Goal: Task Accomplishment & Management: Complete application form

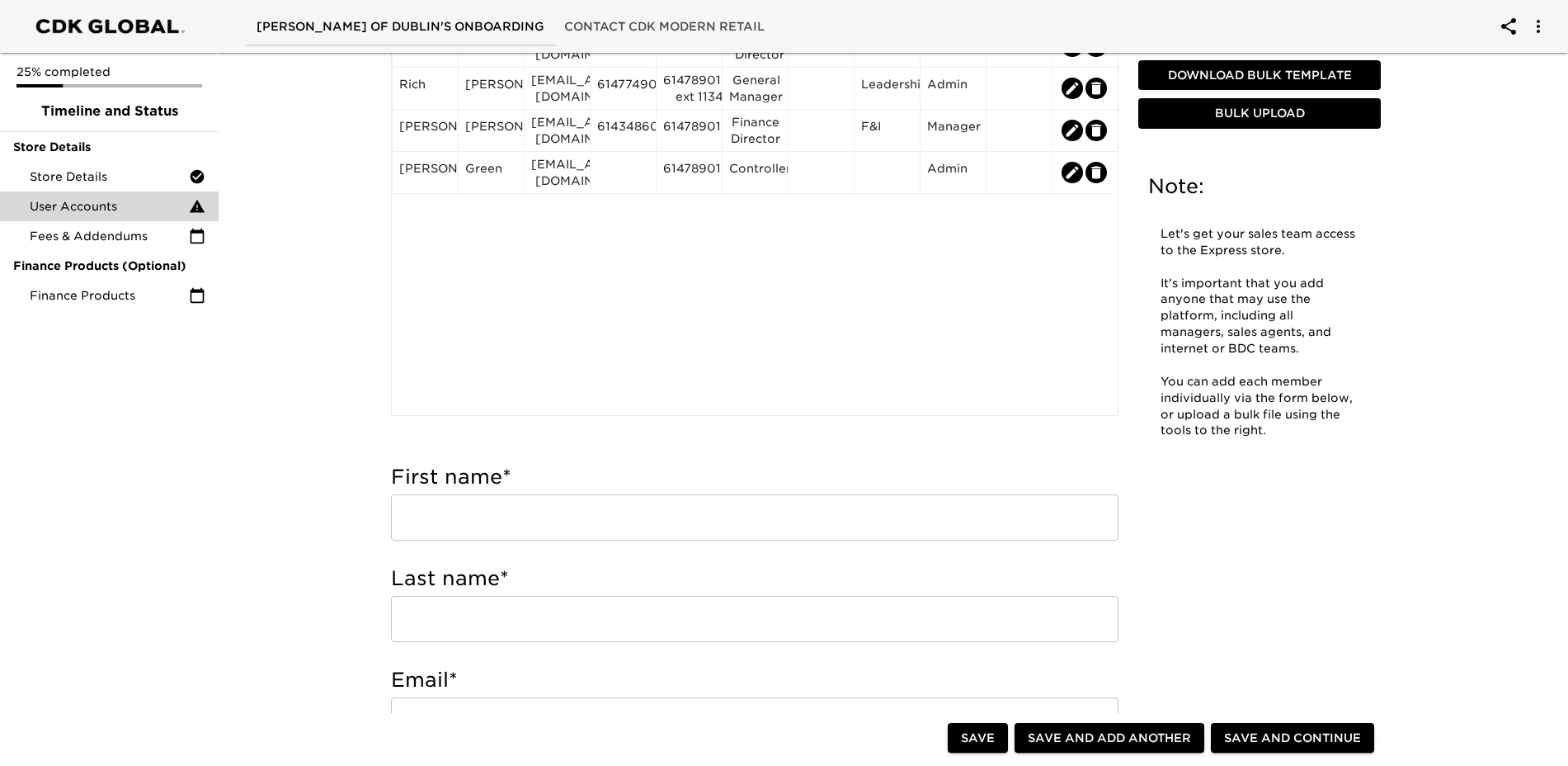
scroll to position [165, 0]
click at [539, 514] on input "text" at bounding box center [755, 516] width 728 height 46
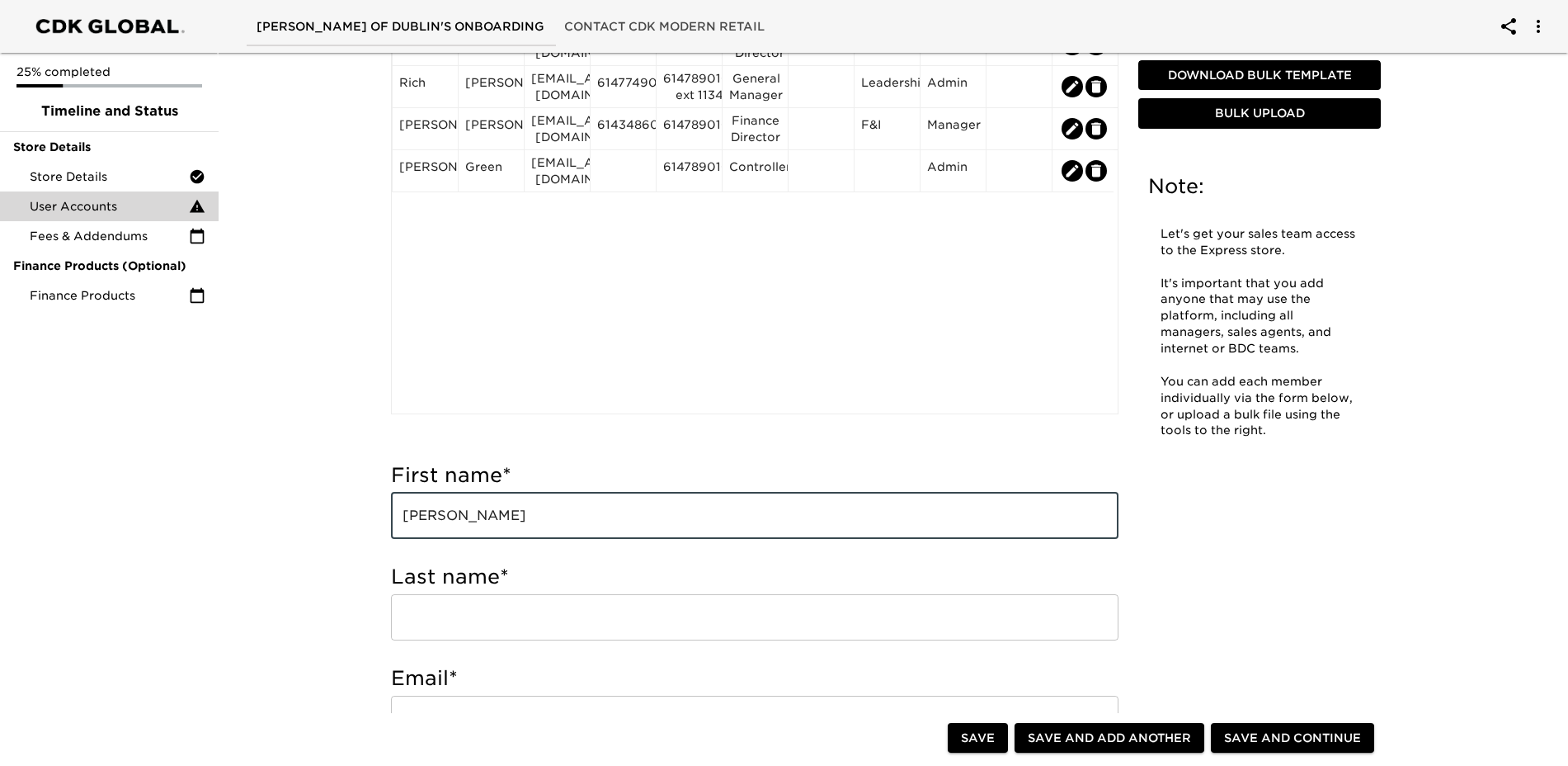
type input "[PERSON_NAME]"
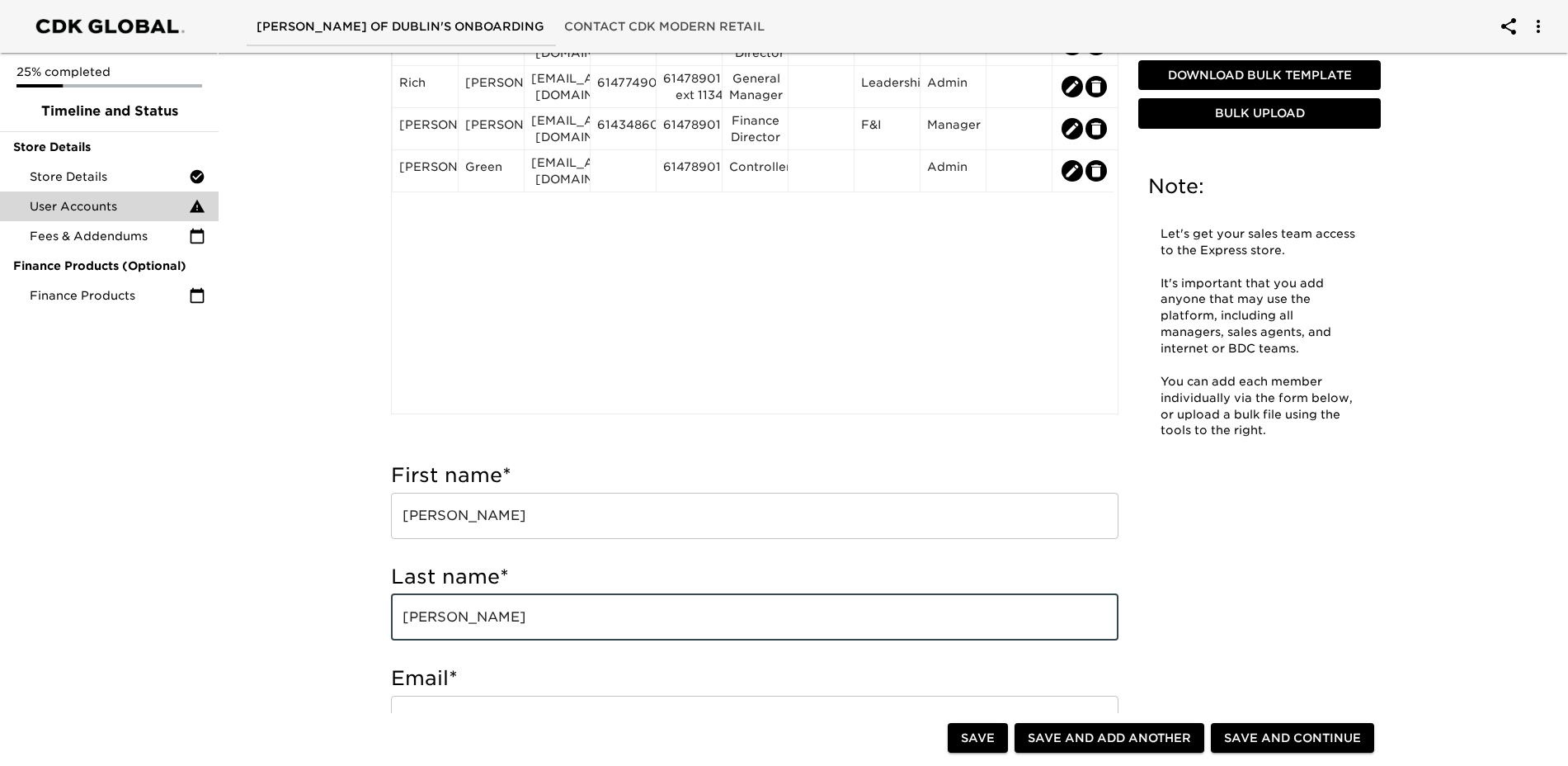
type input "[PERSON_NAME]"
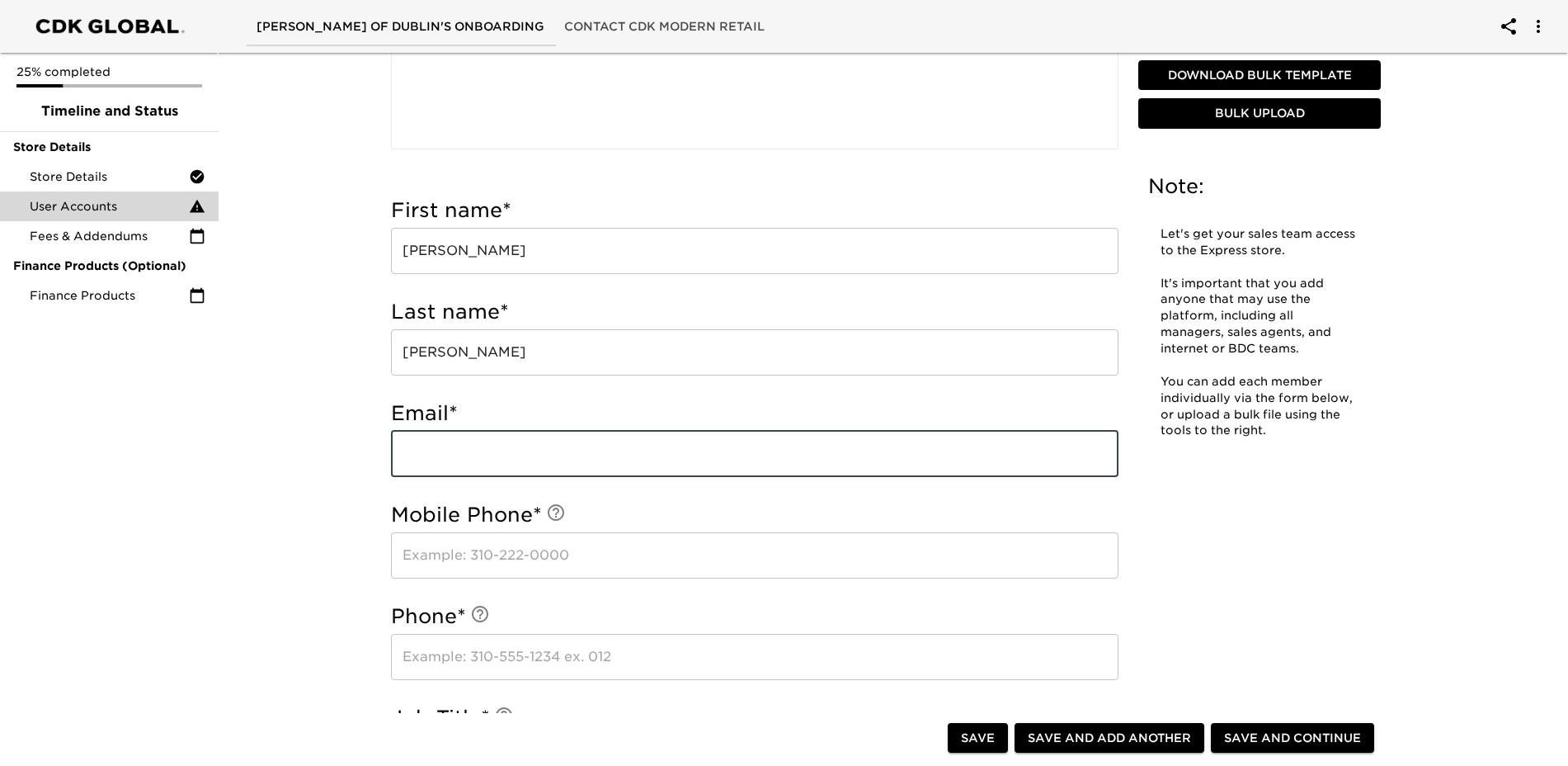
scroll to position [495, 0]
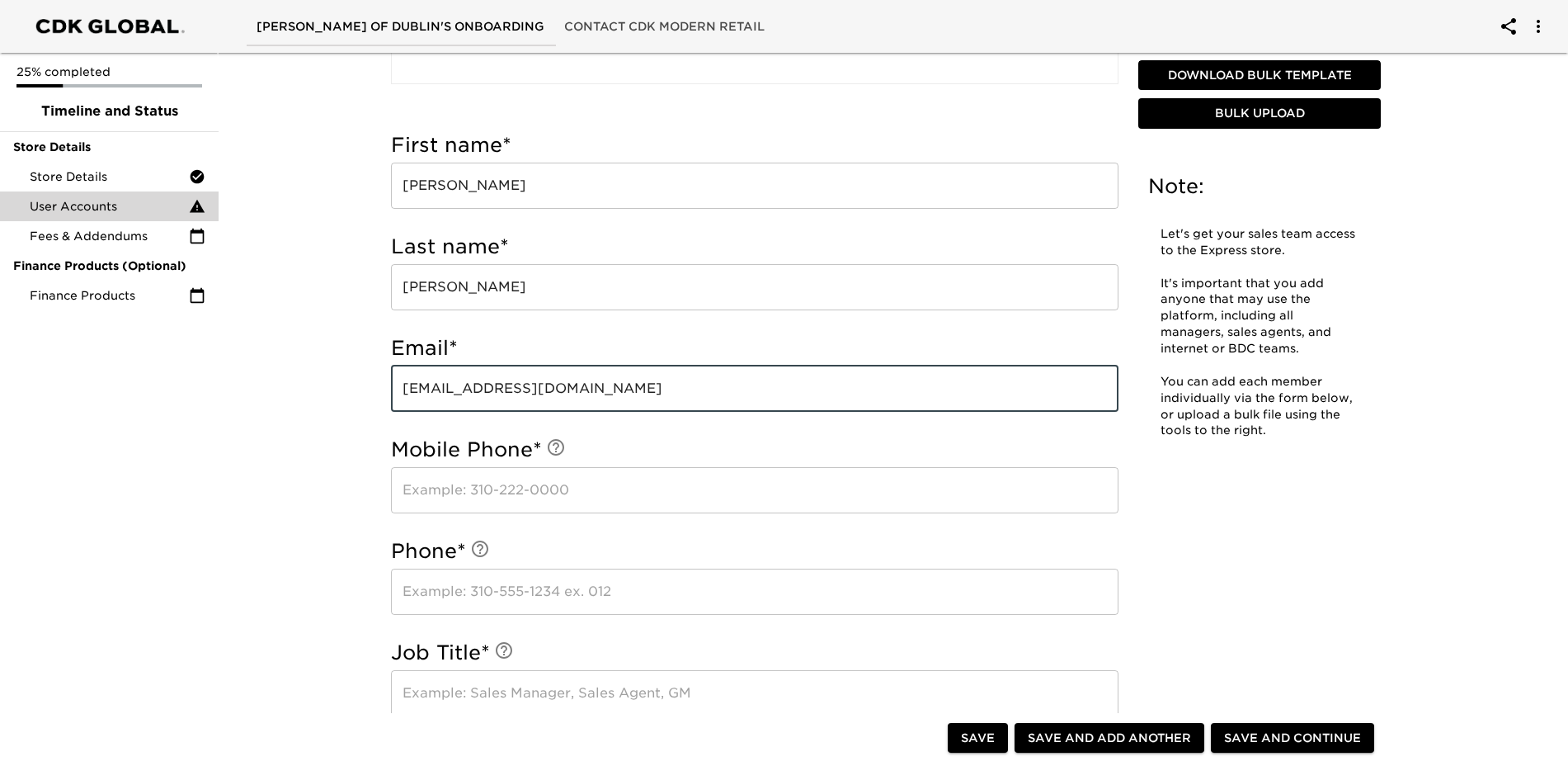
type input "[EMAIL_ADDRESS][DOMAIN_NAME]"
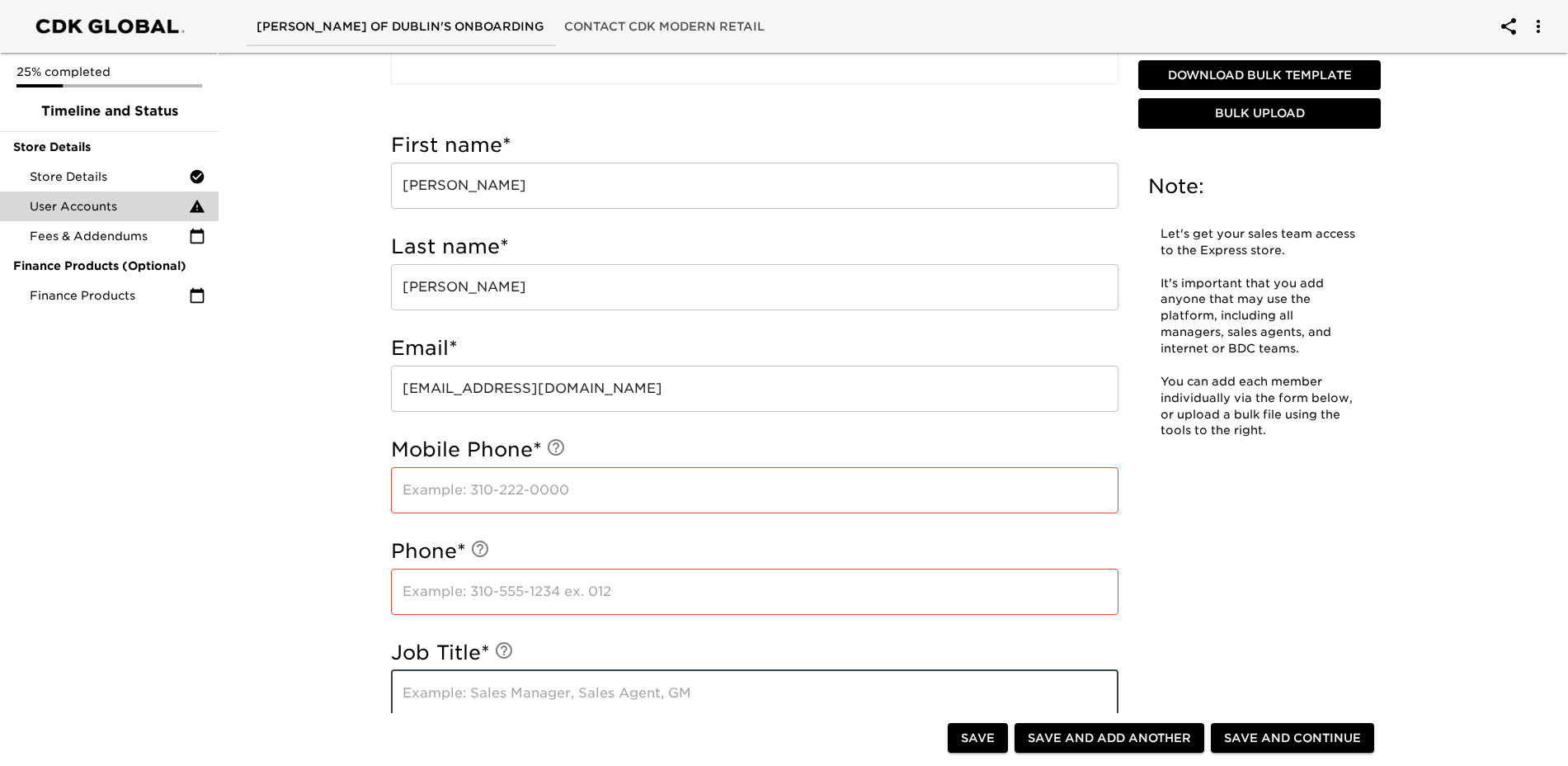
type input "{"
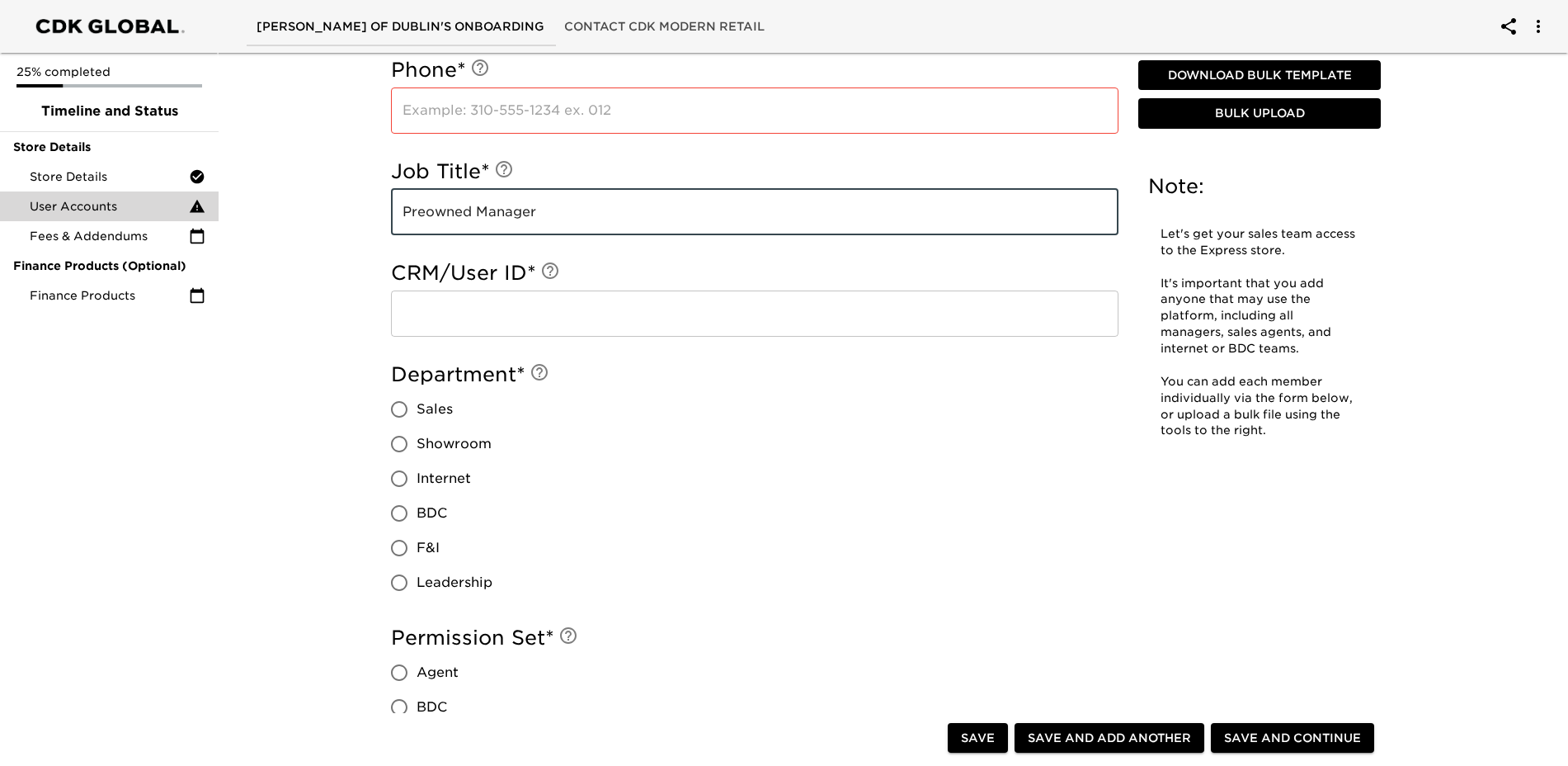
scroll to position [990, 0]
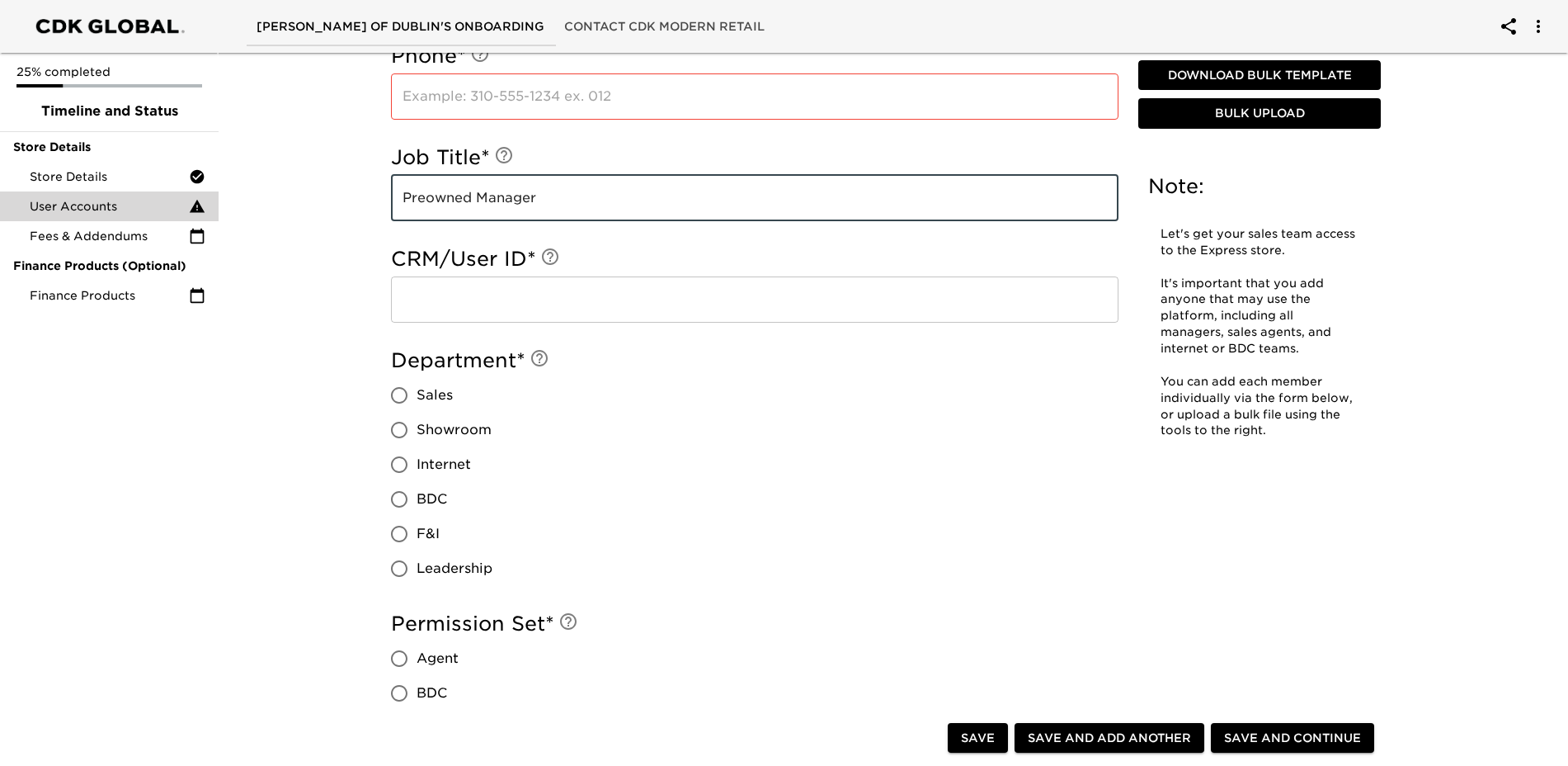
type input "Preowned Manager"
click at [395, 561] on input "Leadership" at bounding box center [398, 568] width 34 height 34
radio input "true"
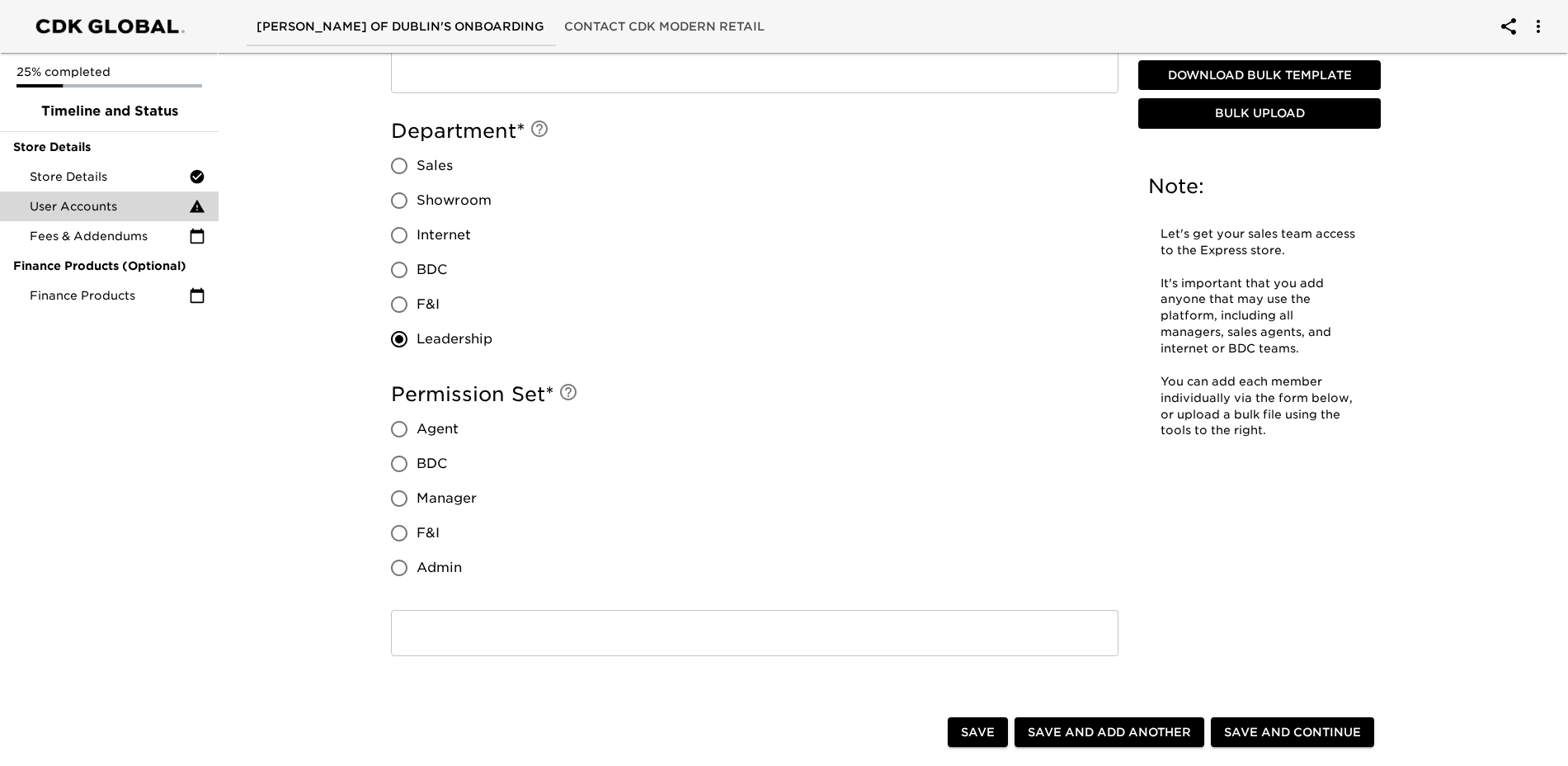
scroll to position [1237, 0]
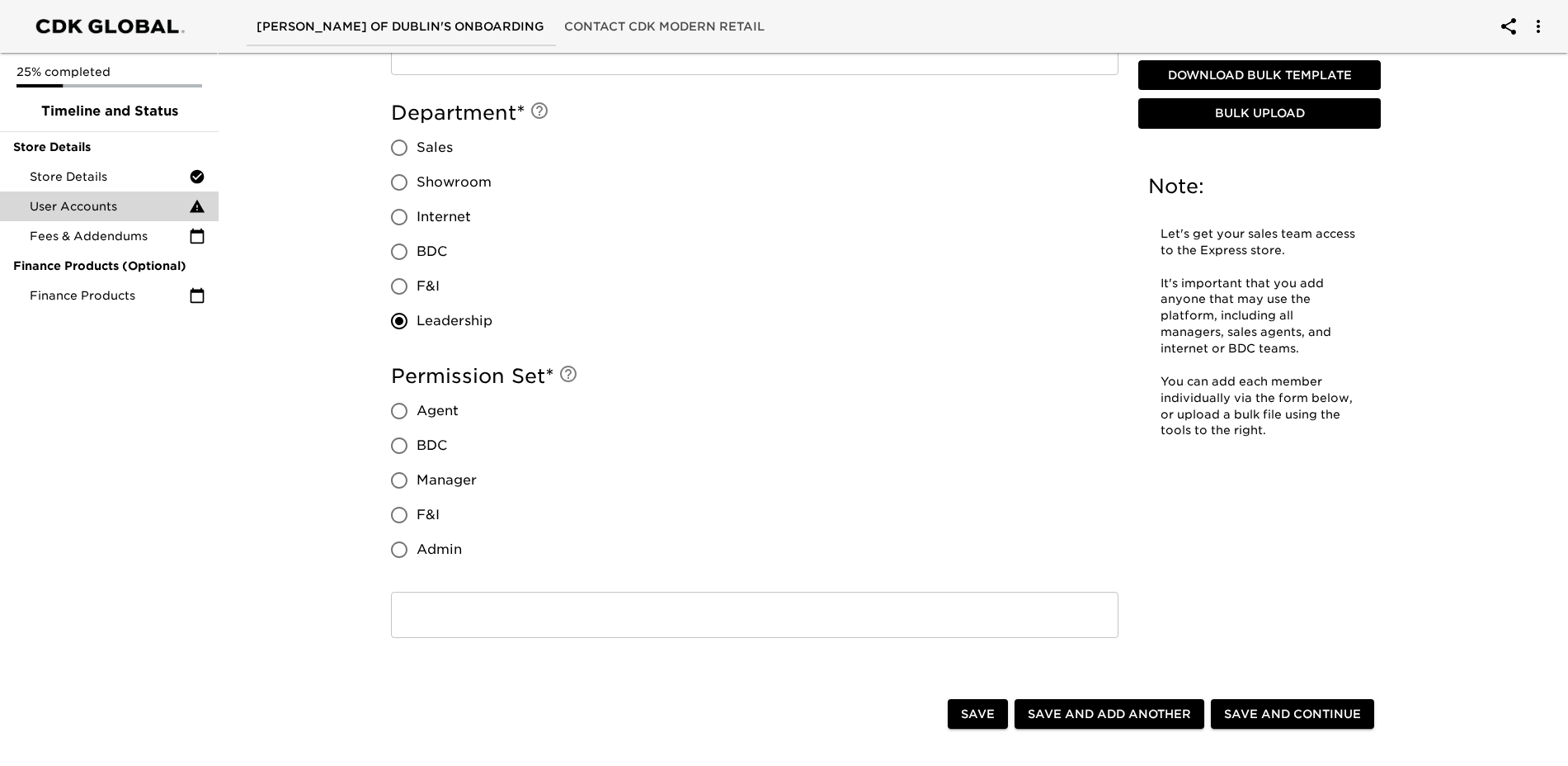
click at [404, 478] on input "Manager" at bounding box center [398, 480] width 34 height 34
radio input "true"
click at [1133, 709] on span "Save and Add Another" at bounding box center [1110, 714] width 163 height 20
radio input "false"
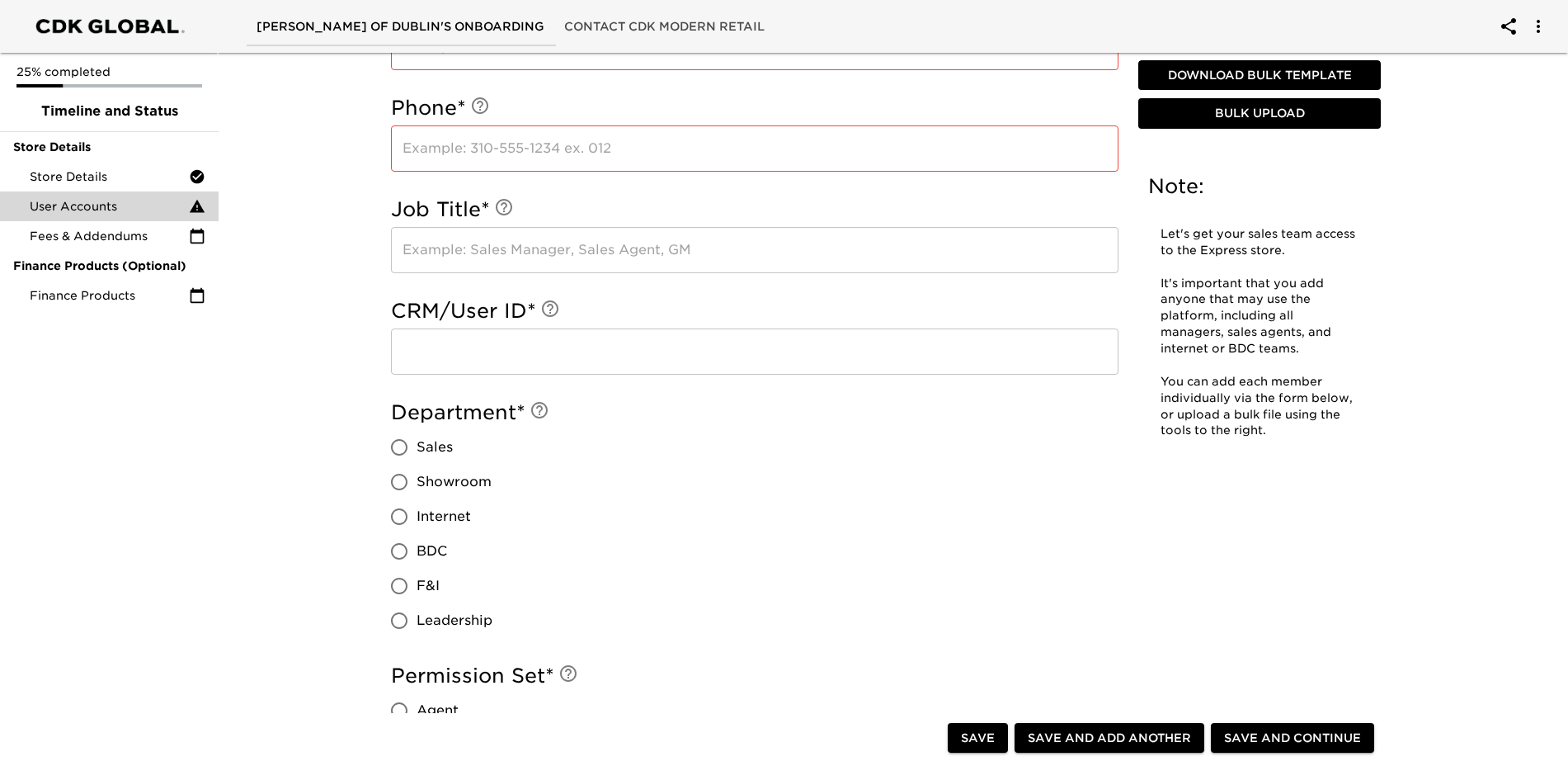
scroll to position [660, 0]
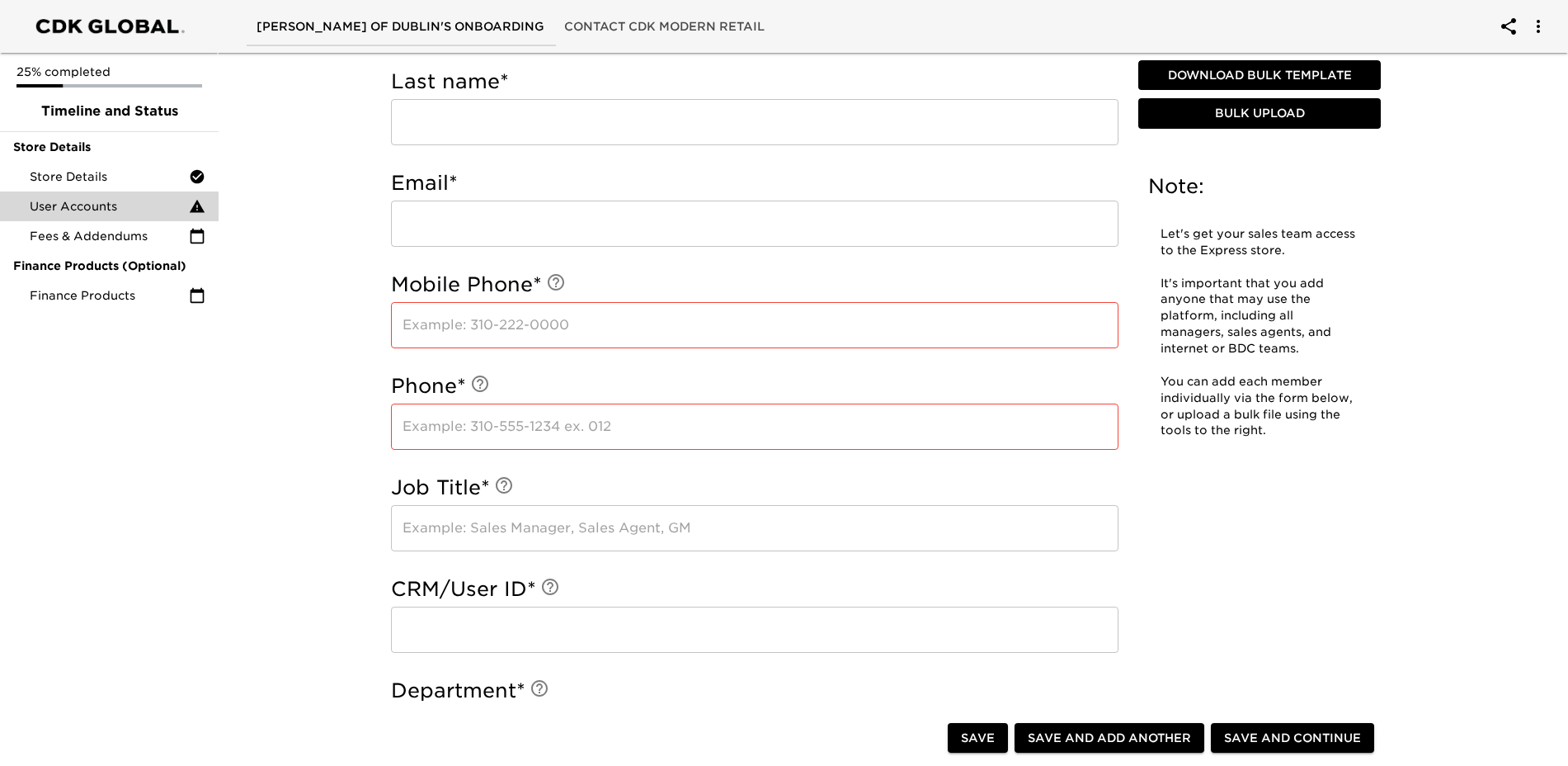
click at [635, 424] on input "text" at bounding box center [755, 427] width 728 height 46
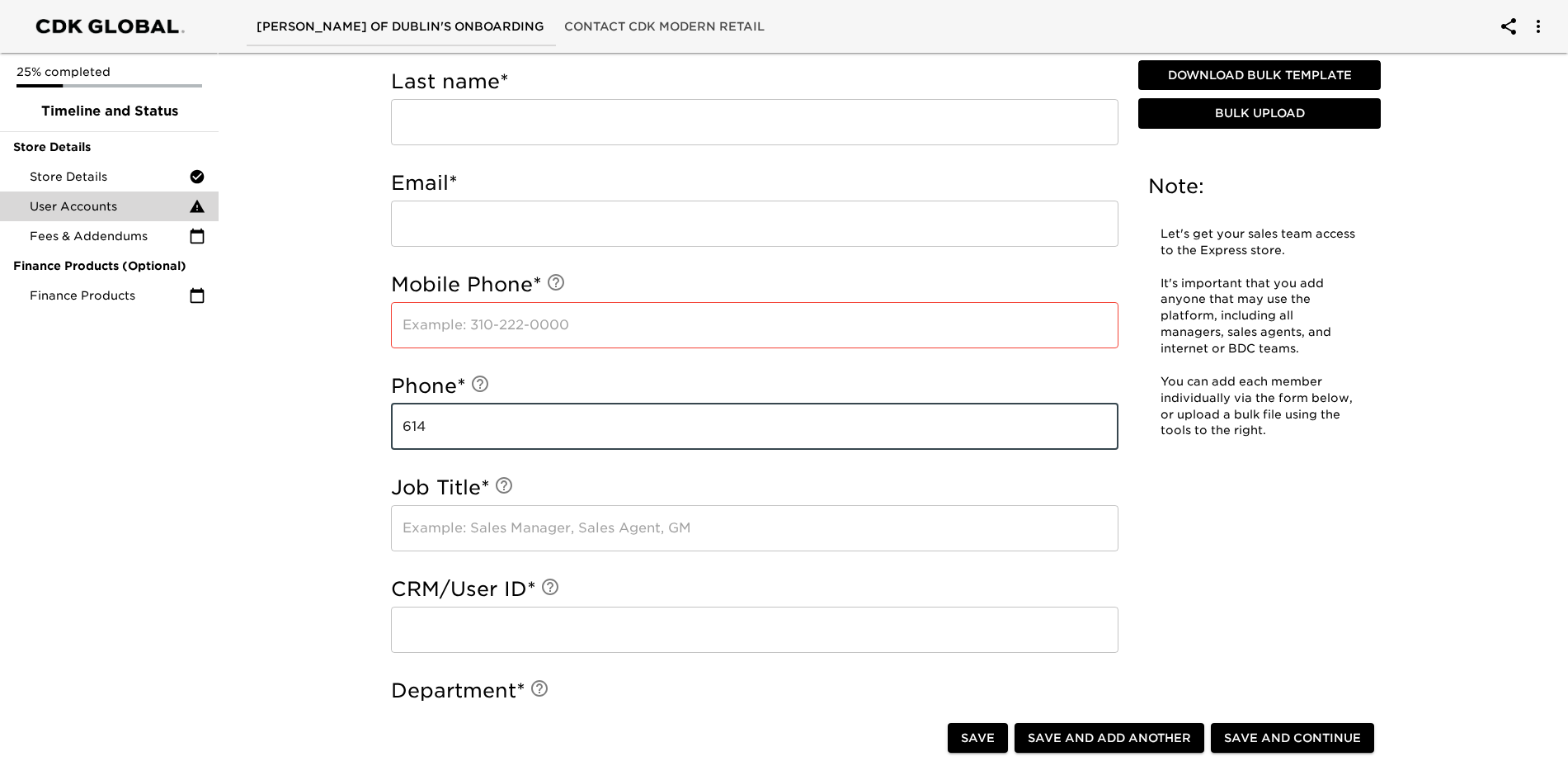
type input "6147890101"
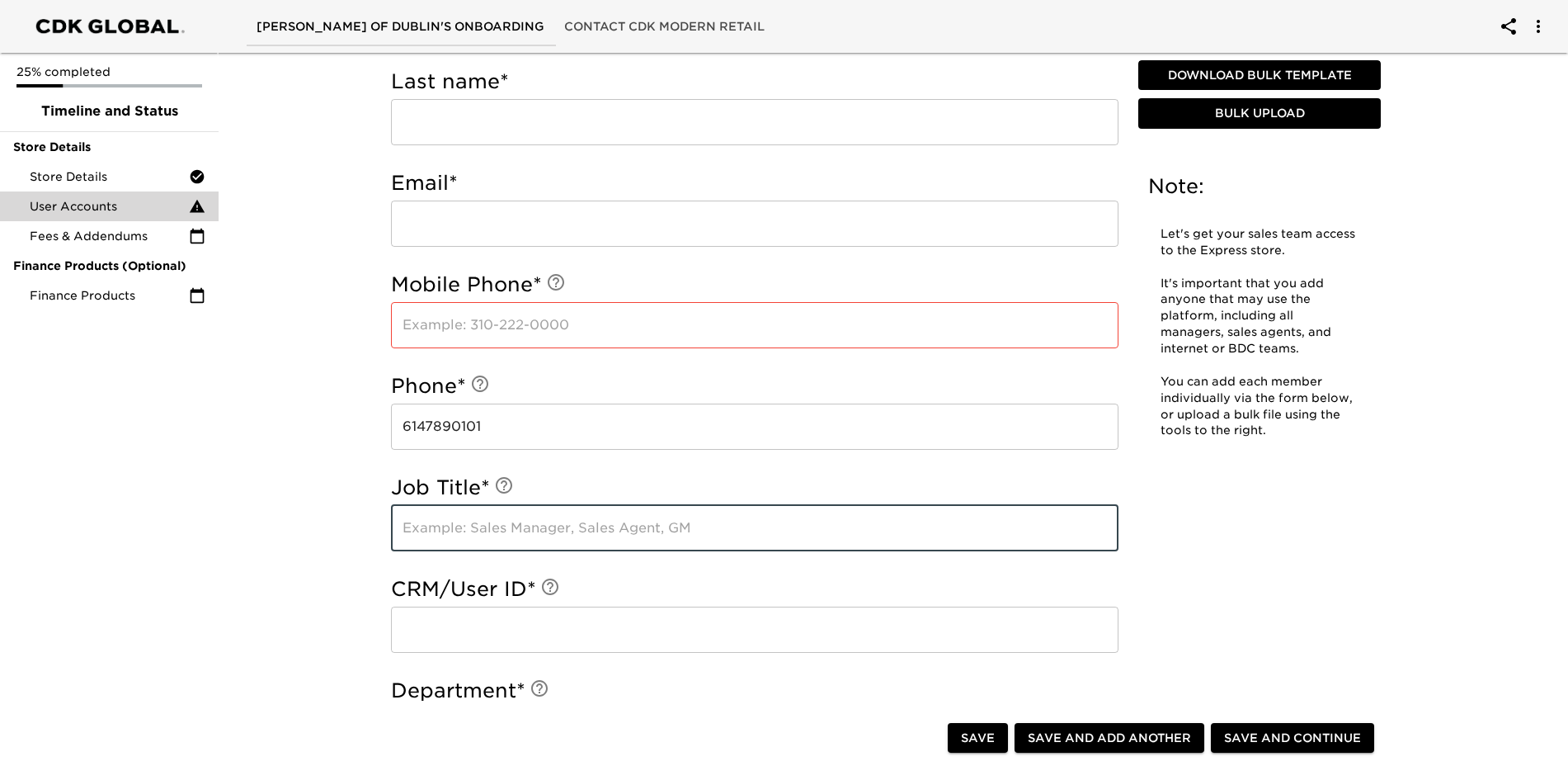
click at [1248, 737] on span "Save and Continue" at bounding box center [1293, 738] width 137 height 20
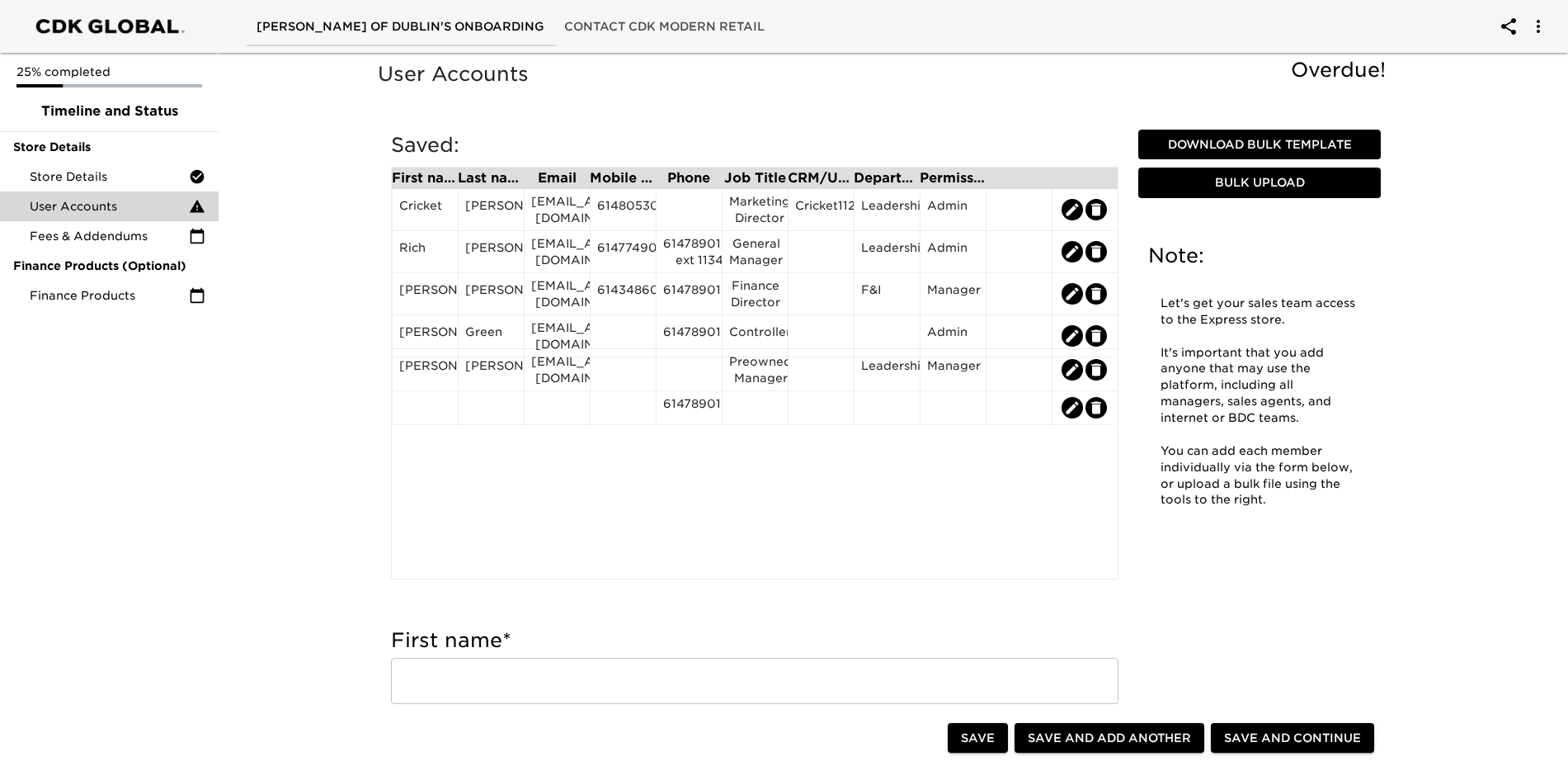
scroll to position [165, 0]
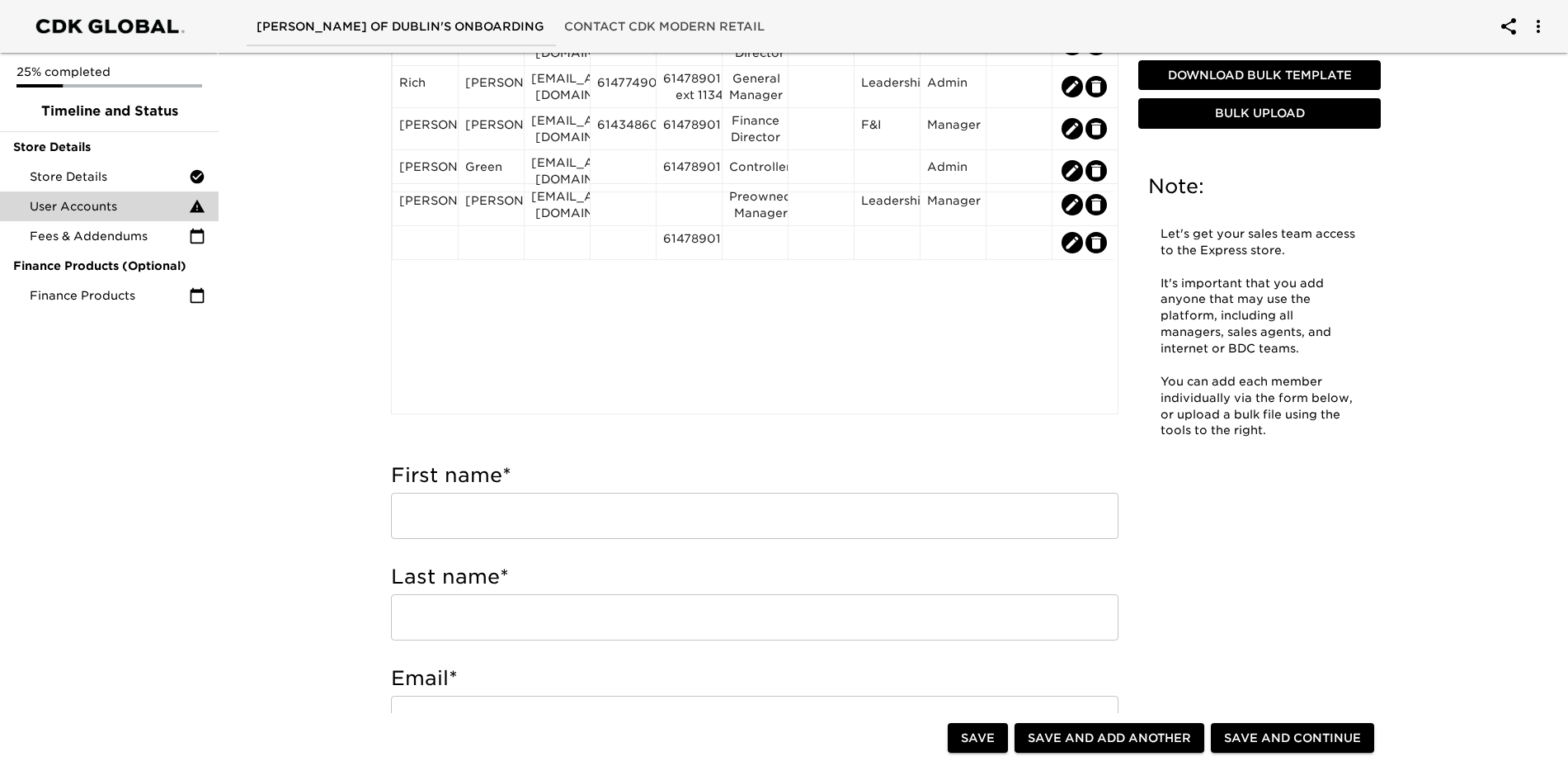
click at [611, 513] on input "text" at bounding box center [755, 516] width 728 height 46
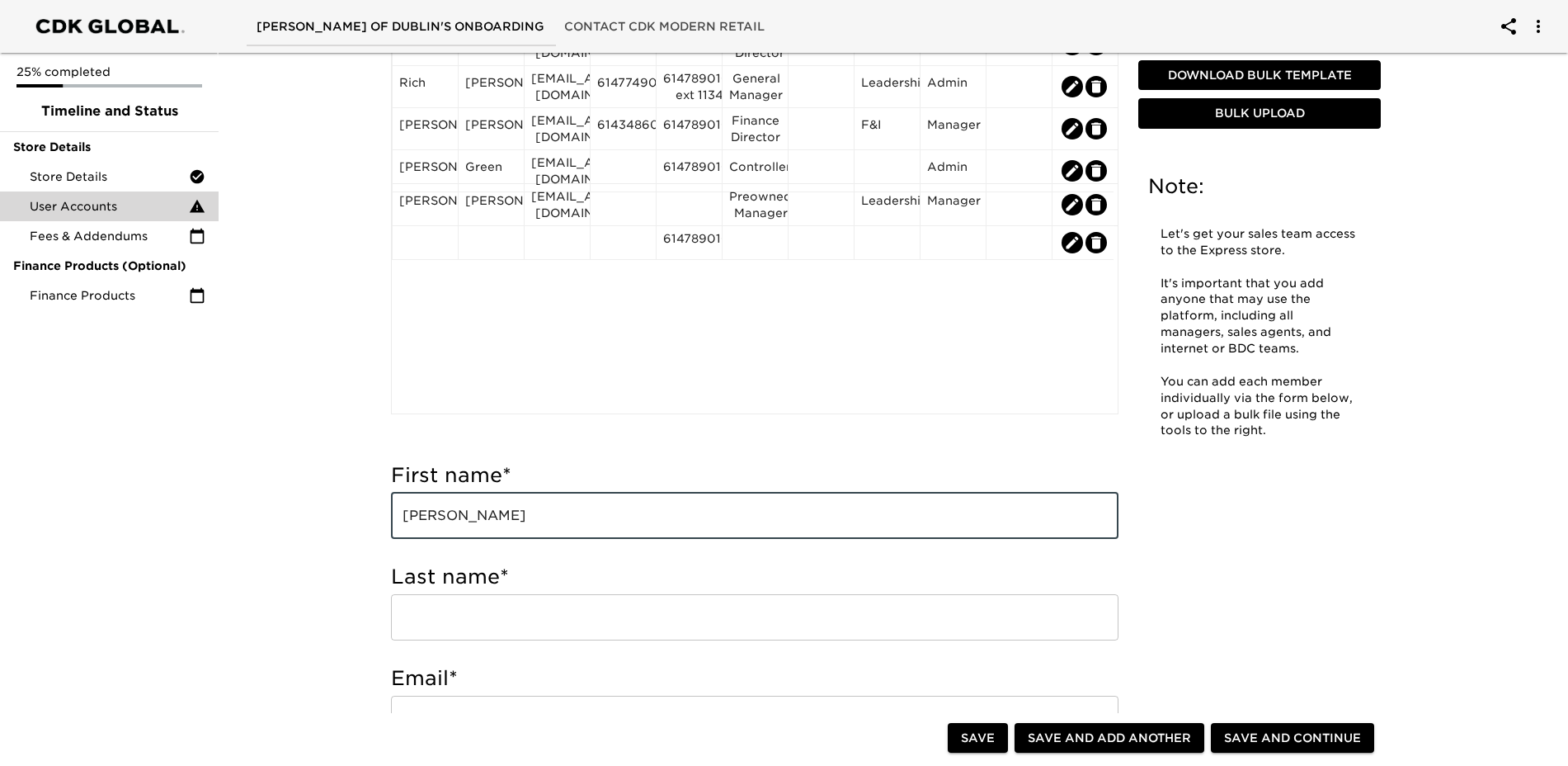
type input "[PERSON_NAME]"
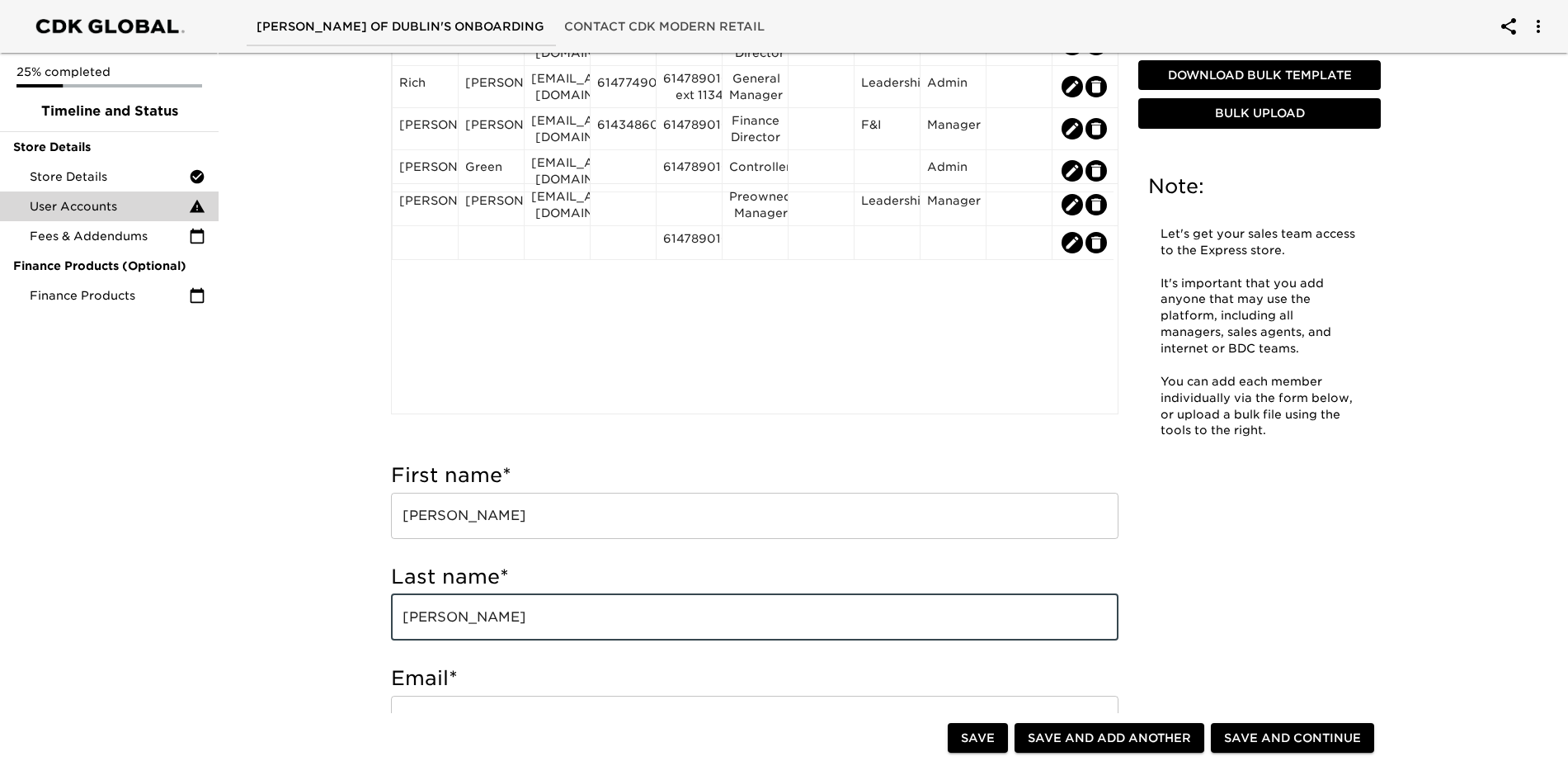
type input "[PERSON_NAME]"
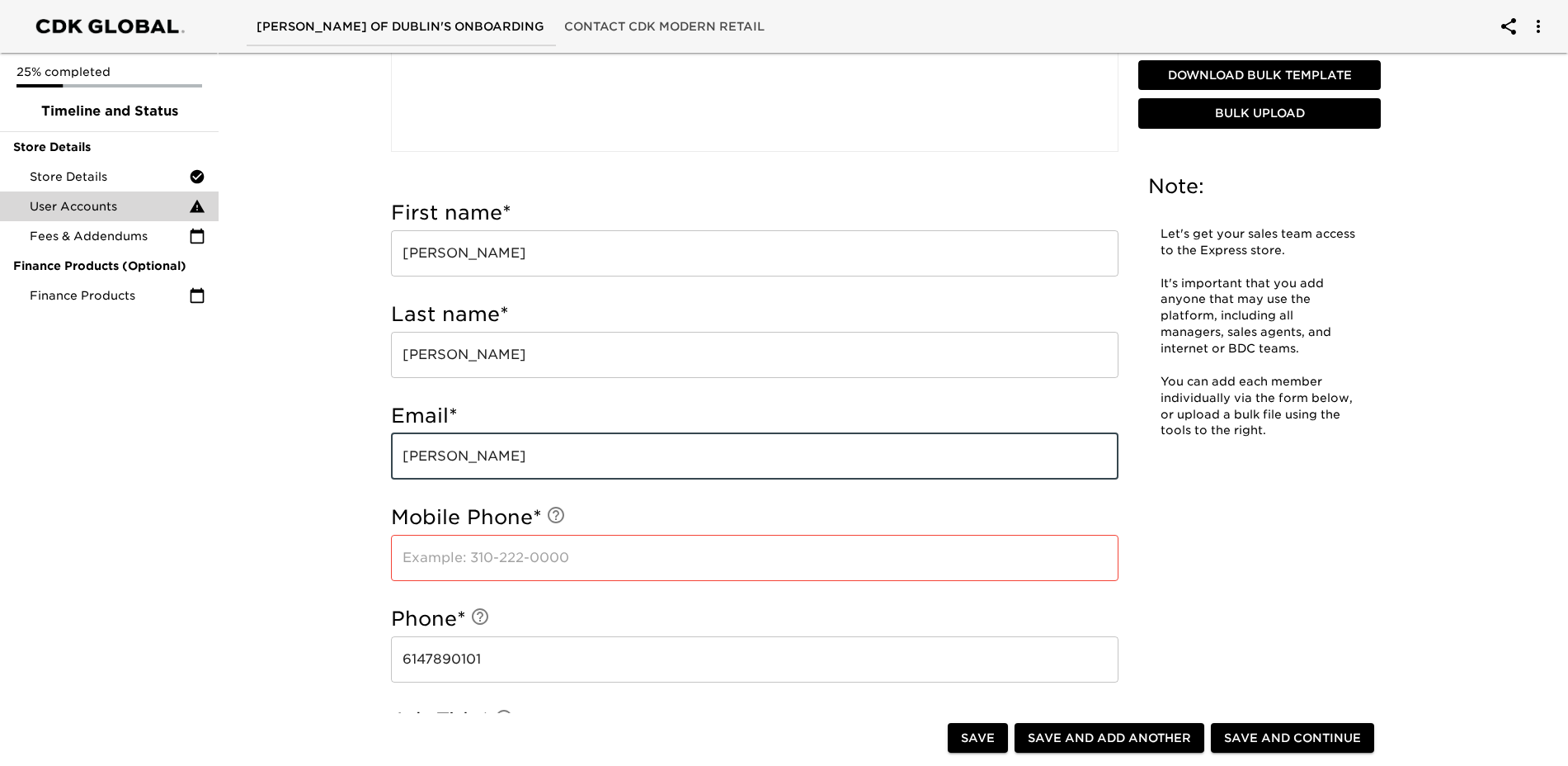
scroll to position [495, 0]
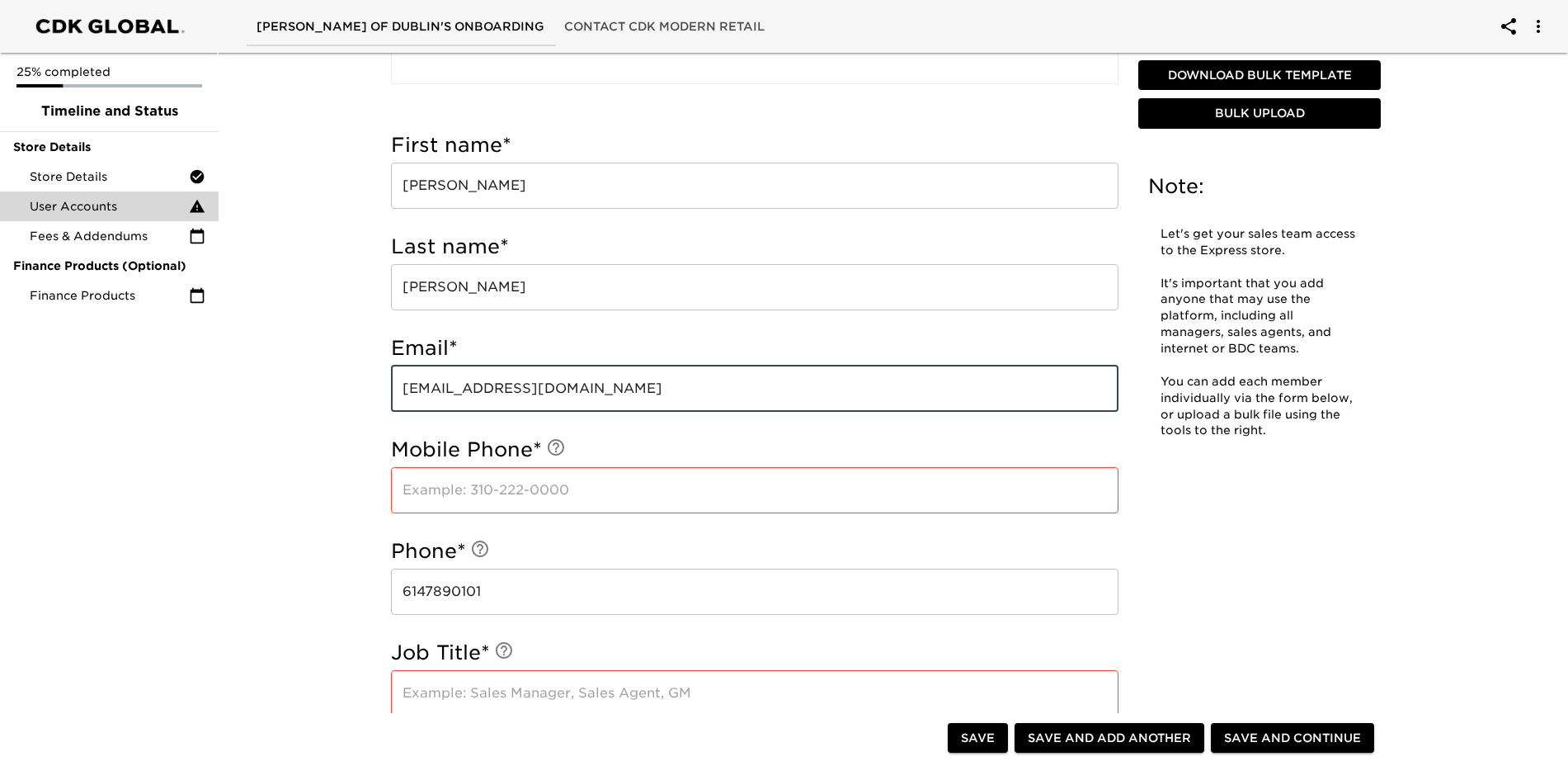
type input "[EMAIL_ADDRESS][DOMAIN_NAME]"
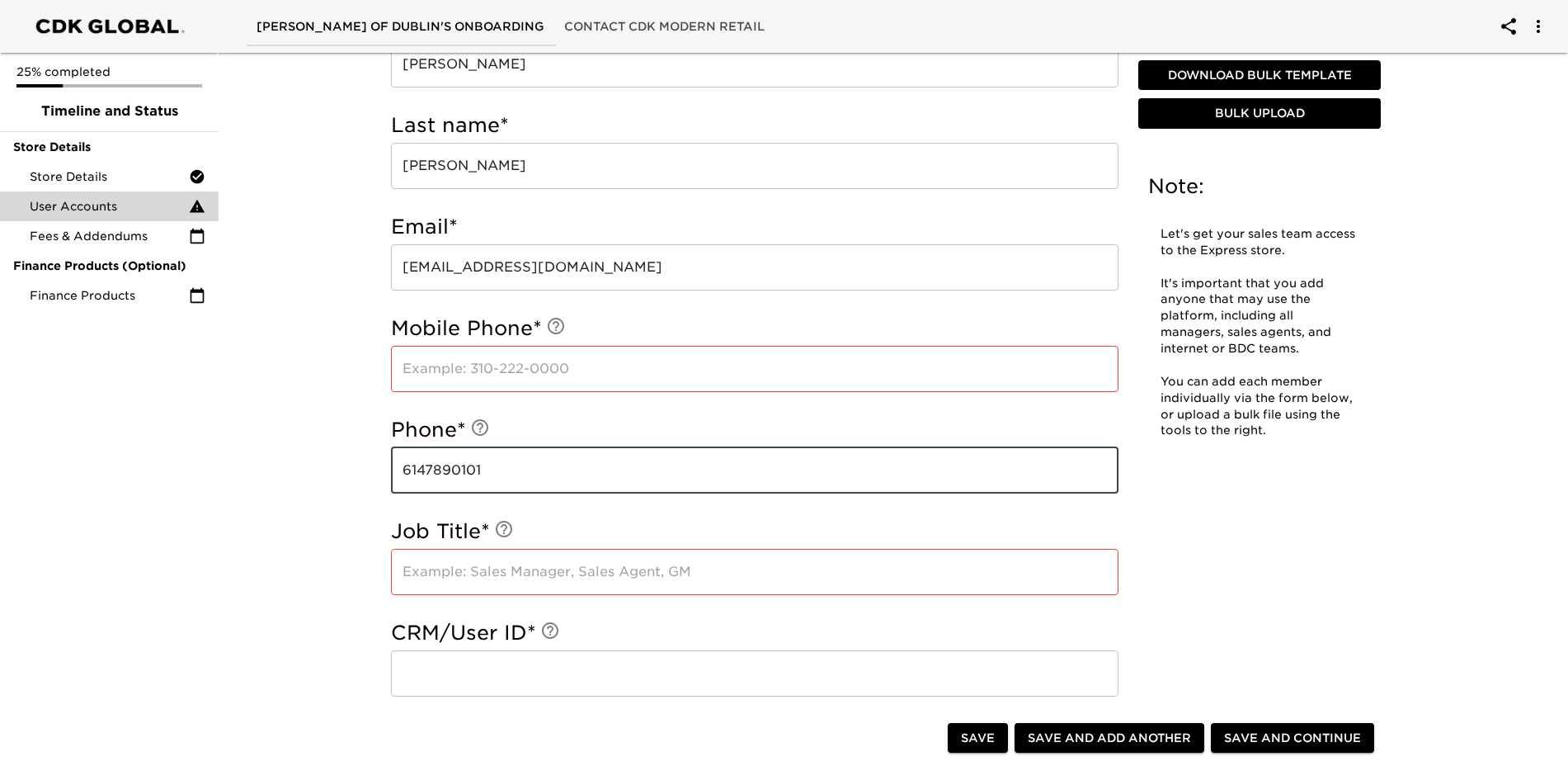
scroll to position [825, 0]
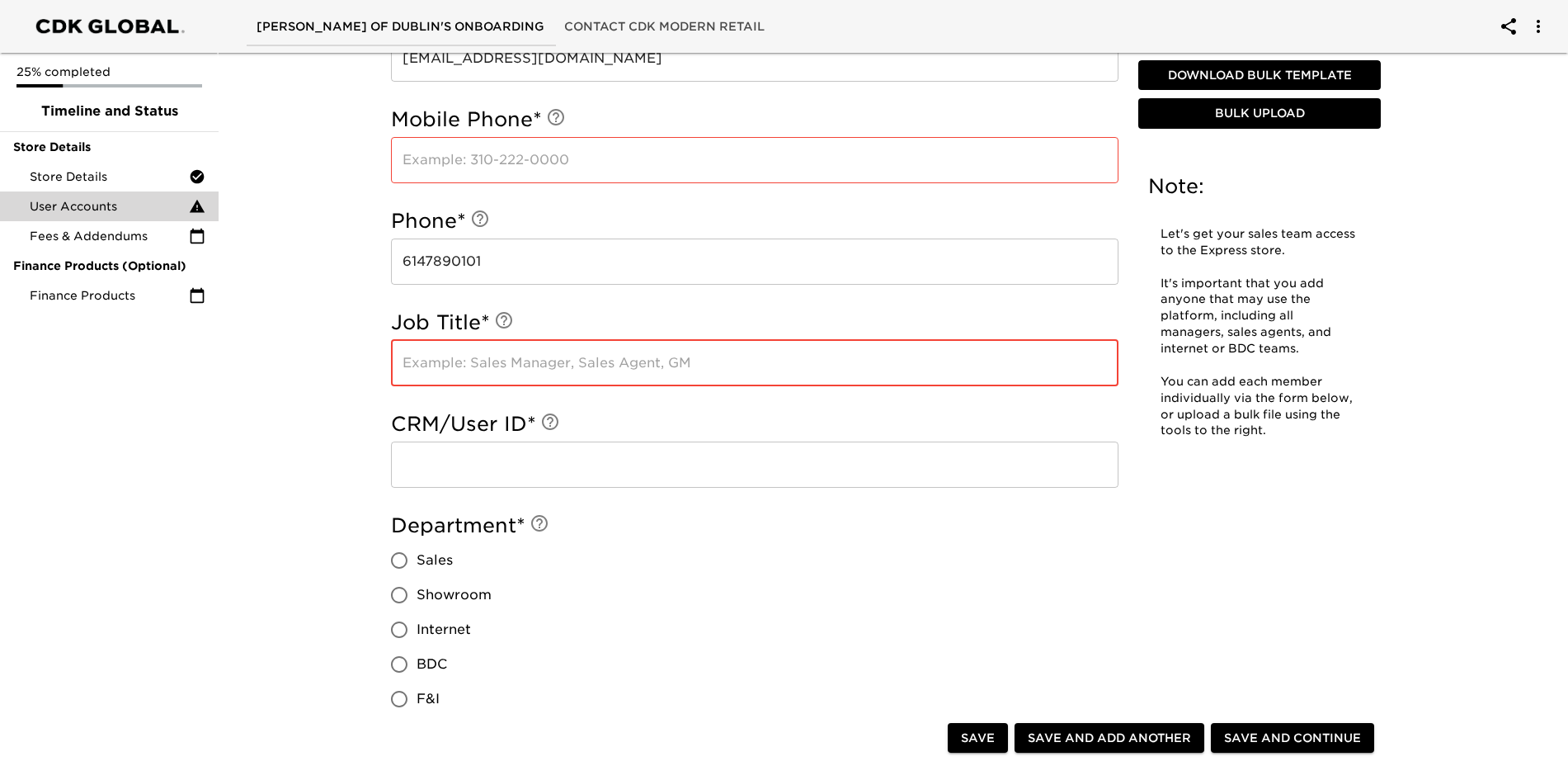
click at [487, 358] on input "text" at bounding box center [755, 363] width 728 height 46
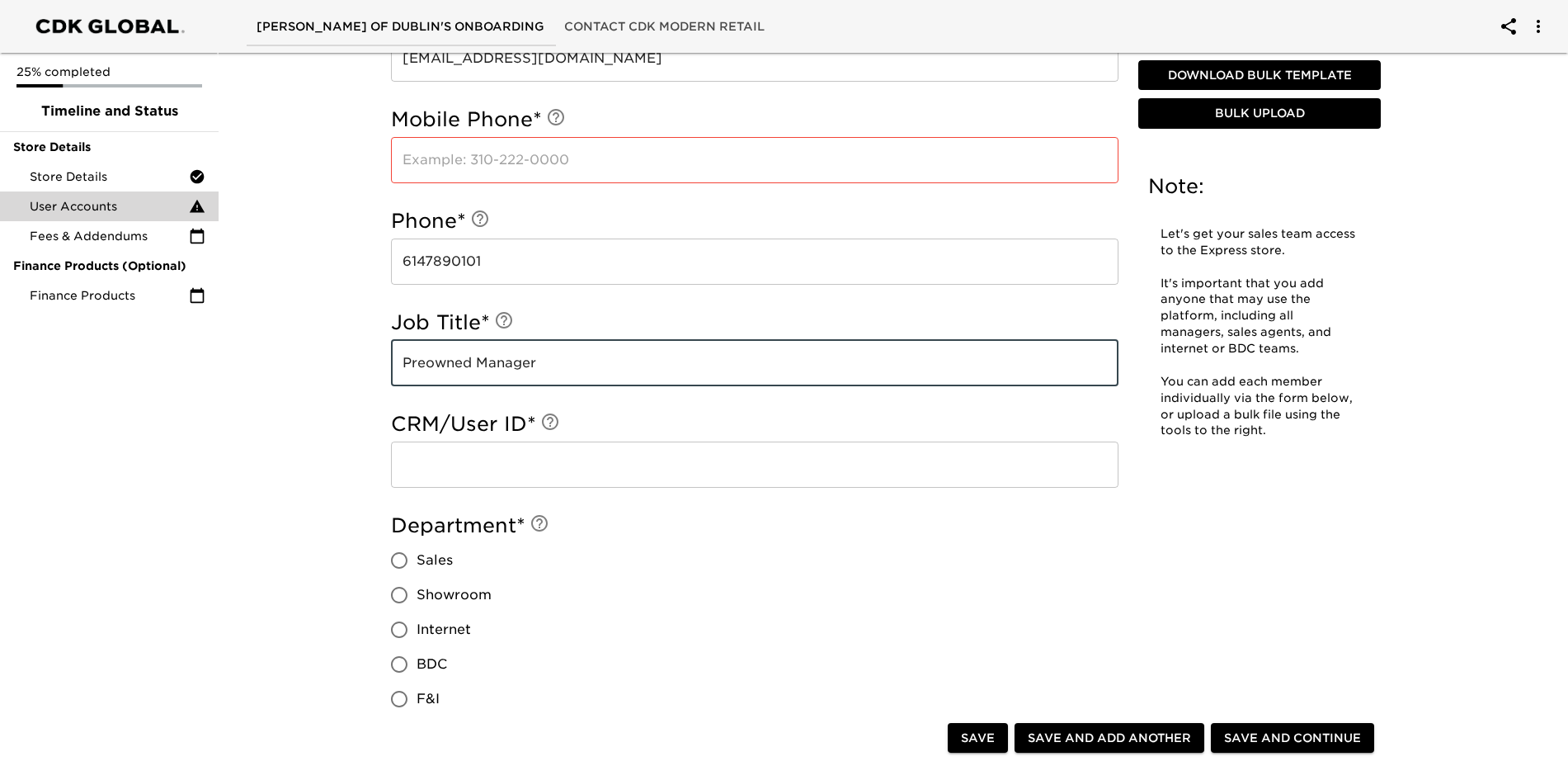
type input "Preowned Manager"
click at [396, 562] on input "Sales" at bounding box center [398, 559] width 34 height 34
radio input "true"
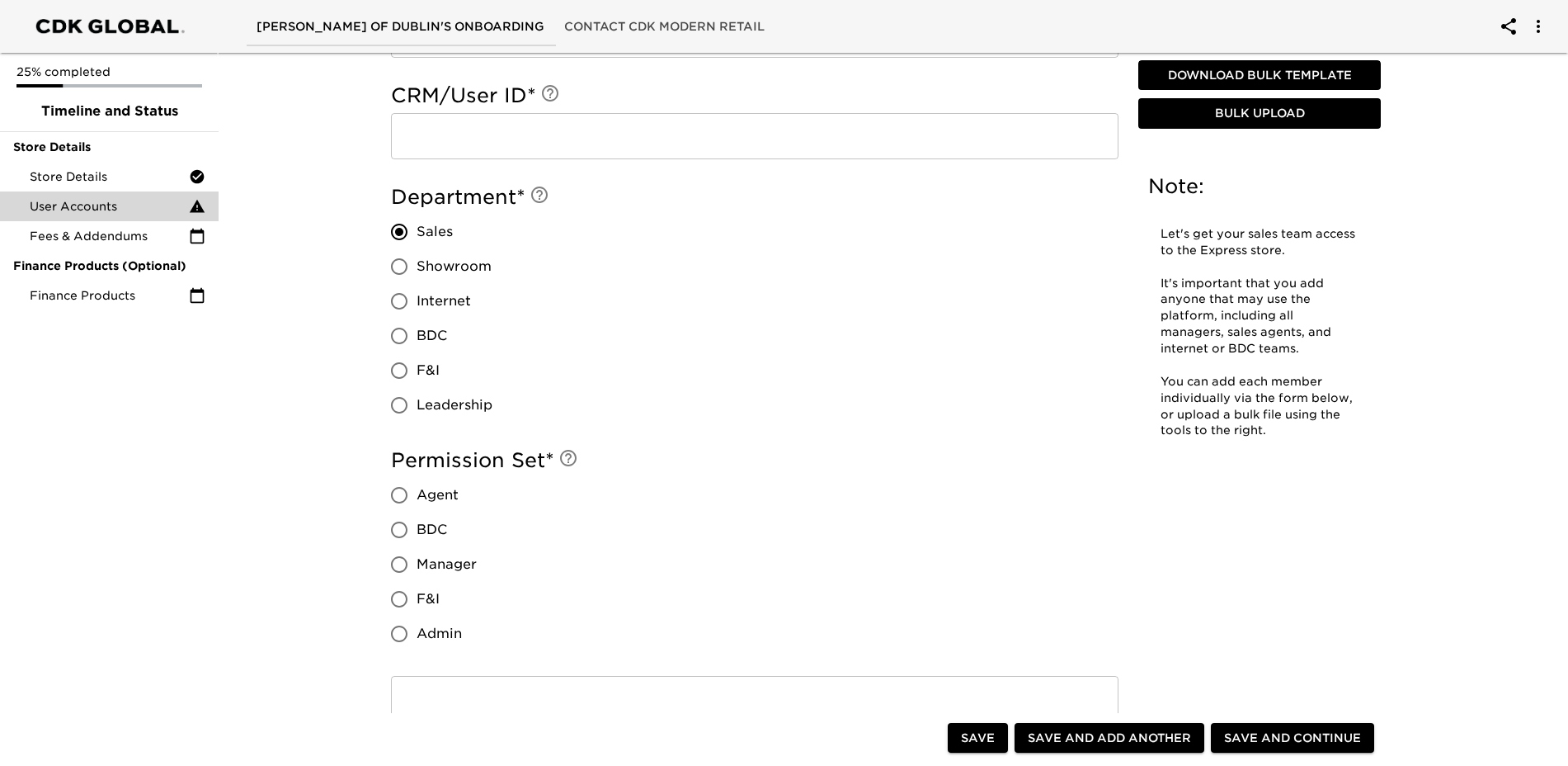
scroll to position [1155, 0]
click at [393, 564] on input "Manager" at bounding box center [398, 562] width 34 height 34
radio input "true"
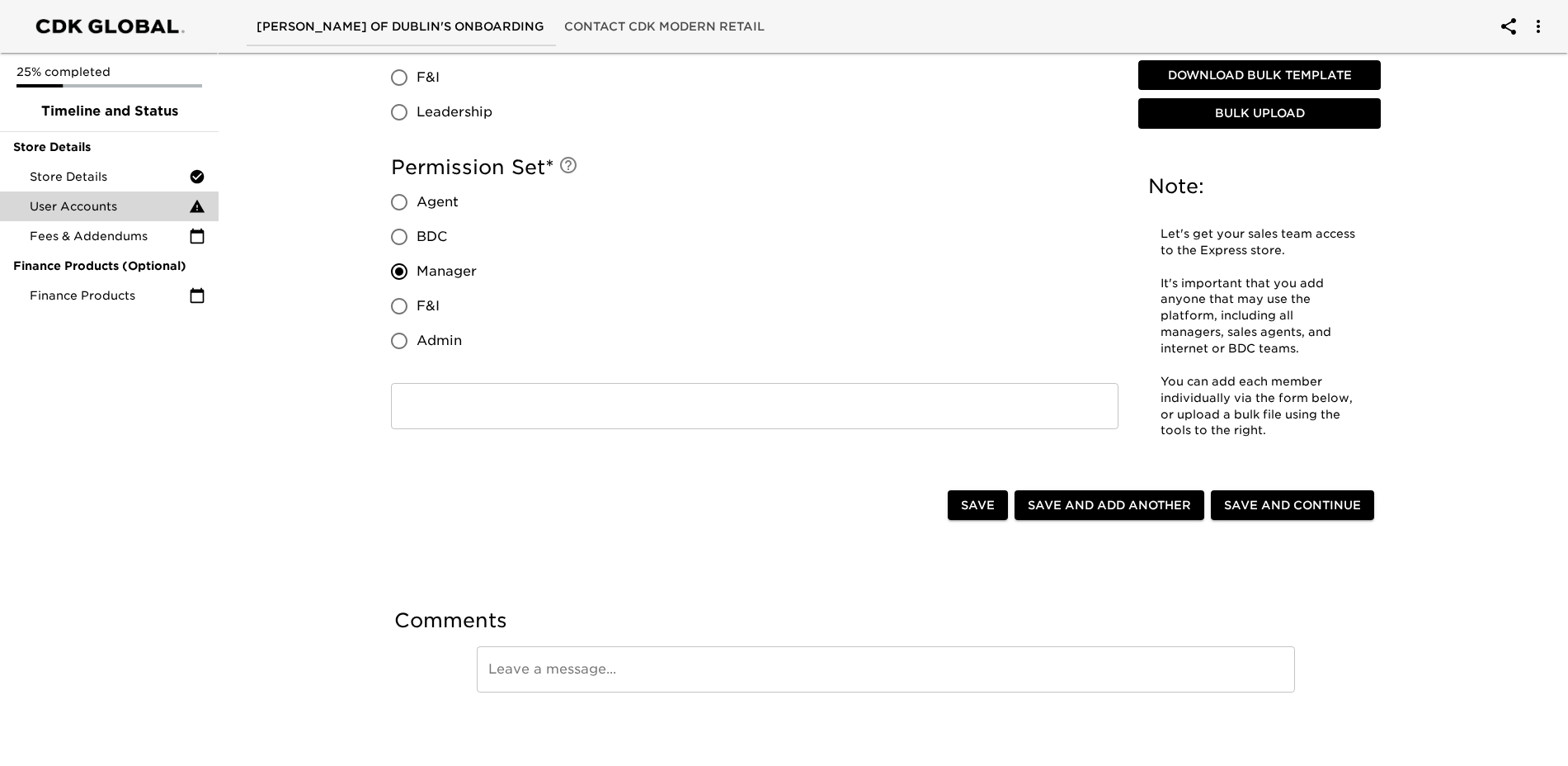
scroll to position [1450, 0]
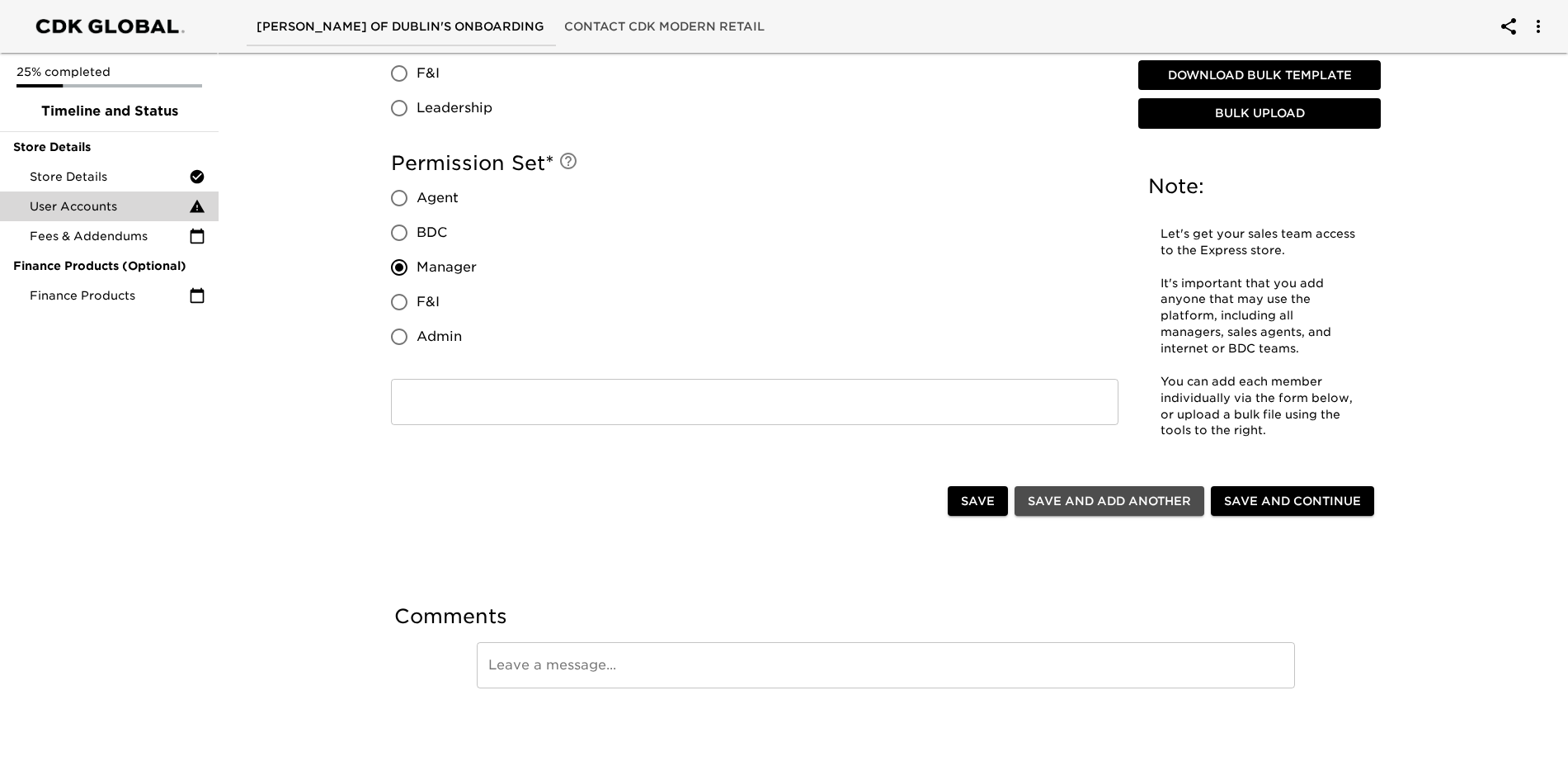
click at [1143, 510] on span "Save and Add Another" at bounding box center [1110, 501] width 163 height 20
radio input "false"
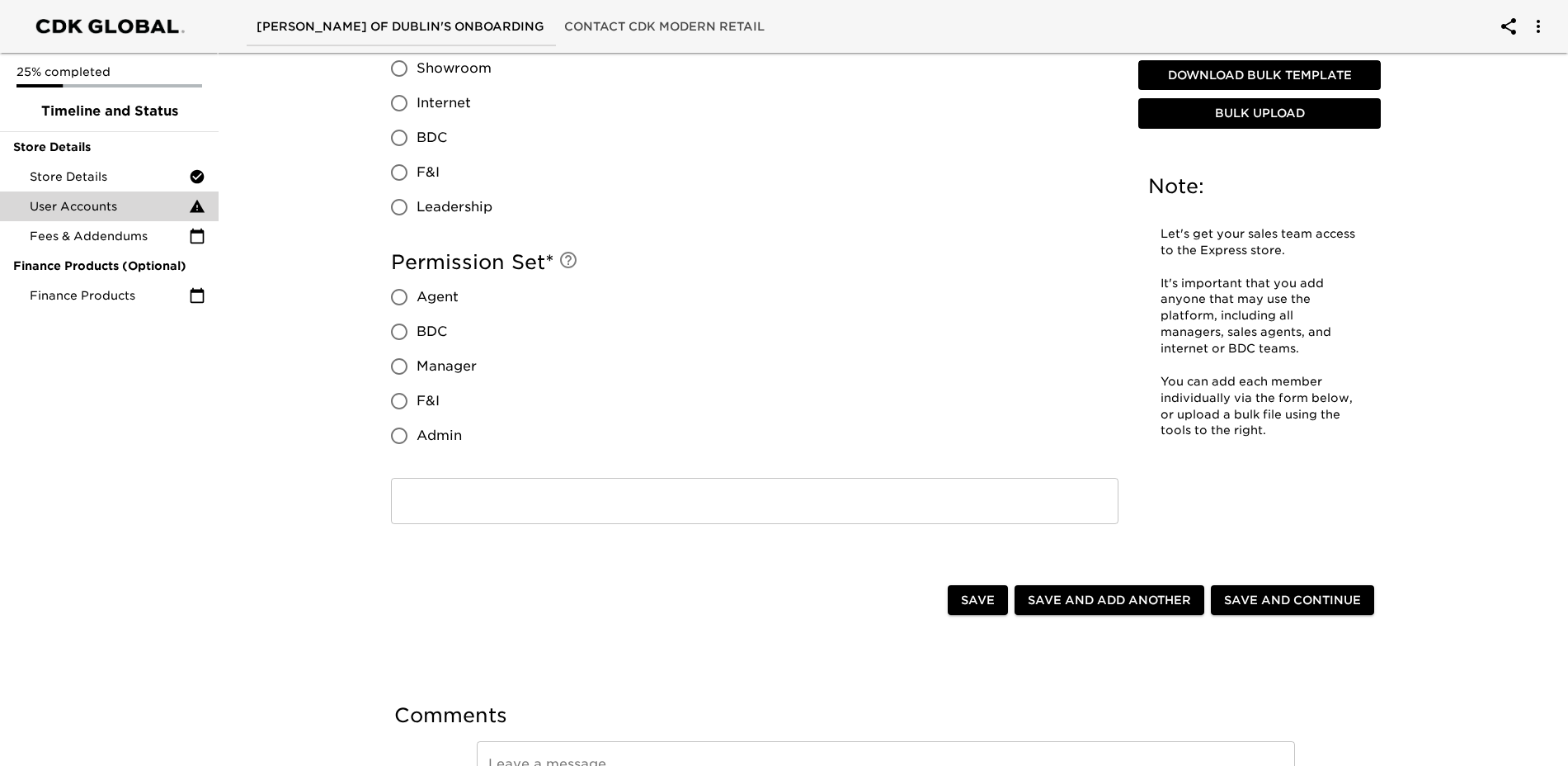
scroll to position [1203, 0]
